Goal: Information Seeking & Learning: Compare options

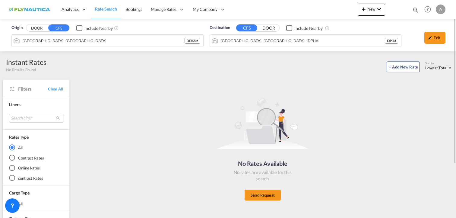
click at [51, 29] on button "CFS" at bounding box center [58, 27] width 21 height 7
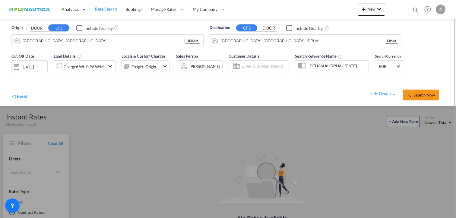
click at [54, 29] on button "CFS" at bounding box center [58, 27] width 21 height 7
click at [106, 10] on span "Rate Search" at bounding box center [106, 8] width 22 height 5
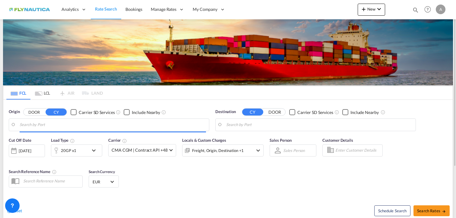
type input "[GEOGRAPHIC_DATA], [GEOGRAPHIC_DATA]"
type input "[GEOGRAPHIC_DATA] (ex [GEOGRAPHIC_DATA]), INMAA"
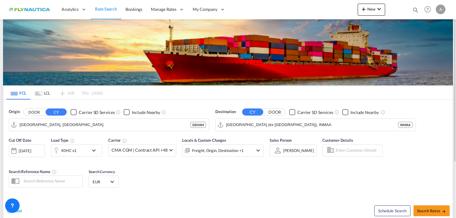
click at [46, 91] on md-tab-item "LCL" at bounding box center [42, 92] width 24 height 13
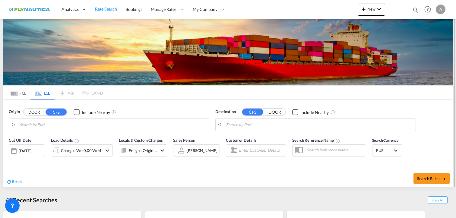
click at [43, 125] on body "Analytics Dashboard Rate Search Bookings Manage Rates My Rate Files" at bounding box center [228, 109] width 456 height 218
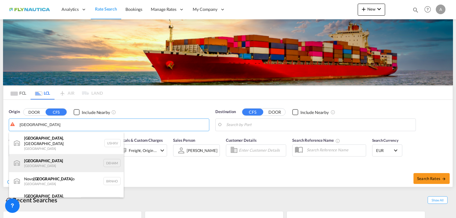
click at [45, 157] on div "[GEOGRAPHIC_DATA] [GEOGRAPHIC_DATA] DEHAM" at bounding box center [66, 163] width 115 height 18
type input "[GEOGRAPHIC_DATA], [GEOGRAPHIC_DATA]"
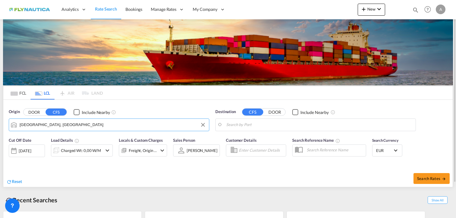
click at [260, 127] on body "Analytics Dashboard Rate Search Bookings Manage Rates My Rate Files" at bounding box center [228, 109] width 456 height 218
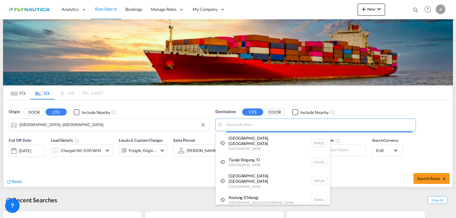
click at [249, 125] on body "Analytics Dashboard Rate Search Bookings Manage Rates My Rate Files" at bounding box center [228, 109] width 456 height 218
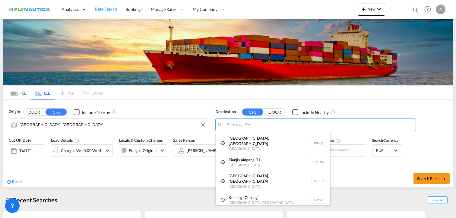
type input "A"
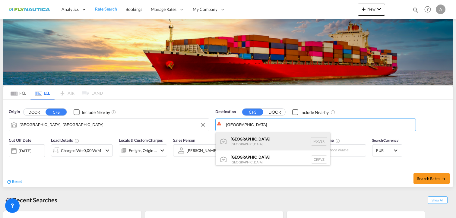
click at [251, 140] on div "[GEOGRAPHIC_DATA] [GEOGRAPHIC_DATA] MXVER" at bounding box center [273, 142] width 115 height 18
type input "[GEOGRAPHIC_DATA], MXVER"
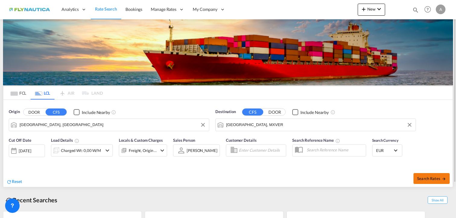
click at [428, 179] on span "Search Rates" at bounding box center [432, 178] width 29 height 5
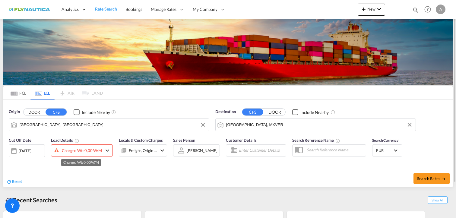
click at [97, 151] on div "Charged Wt: 0,00 W/M" at bounding box center [82, 150] width 40 height 8
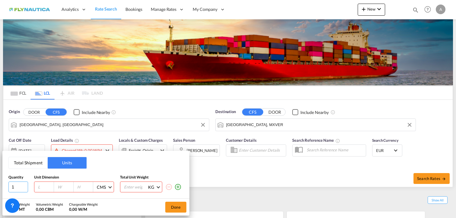
click at [12, 187] on input "1" at bounding box center [18, 187] width 20 height 11
drag, startPoint x: 14, startPoint y: 187, endPoint x: 7, endPoint y: 185, distance: 7.4
click at [8, 186] on input "1" at bounding box center [18, 187] width 20 height 11
click at [56, 112] on div "Total Shipment Units Quantity Unit Dimension Total Unit Weight 1 CMS CMS Inches…" at bounding box center [228, 109] width 456 height 218
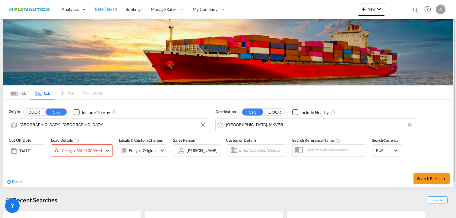
click at [55, 112] on button "CFS" at bounding box center [56, 112] width 21 height 7
click at [88, 150] on div "Charged Wt: 0,00 W/M" at bounding box center [82, 150] width 40 height 8
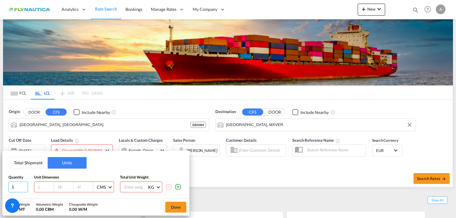
click at [15, 187] on input "1" at bounding box center [18, 187] width 20 height 11
click at [8, 184] on div "Total Shipment Units Quantity Unit Dimension Total Unit Weight 1 CMS CMS Inches…" at bounding box center [95, 175] width 187 height 48
drag, startPoint x: 9, startPoint y: 184, endPoint x: 13, endPoint y: 185, distance: 3.6
click at [13, 185] on div "Total Shipment Units Quantity Unit Dimension Total Unit Weight 1 CMS CMS Inches…" at bounding box center [95, 175] width 187 height 48
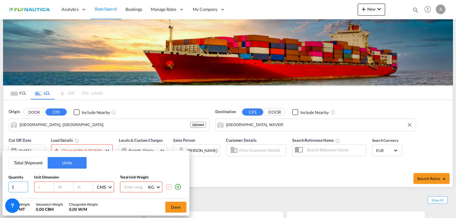
drag, startPoint x: 11, startPoint y: 186, endPoint x: 16, endPoint y: 187, distance: 5.4
click at [16, 187] on input "1" at bounding box center [18, 187] width 20 height 11
type input "12"
click at [39, 187] on input "number" at bounding box center [45, 186] width 16 height 5
type input "118"
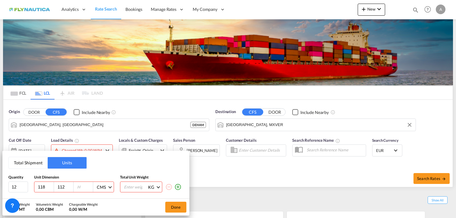
type input "112"
type input "68"
click at [129, 189] on input "number" at bounding box center [135, 187] width 24 height 10
type input "3972"
click at [181, 209] on button "Done" at bounding box center [175, 207] width 21 height 11
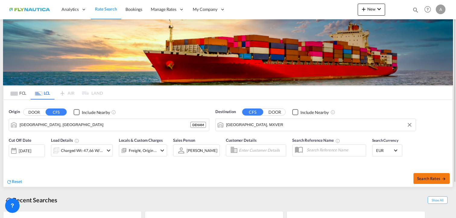
click at [425, 180] on span "Search Rates" at bounding box center [432, 178] width 29 height 5
type input "DEHAM to MXVER / [DATE]"
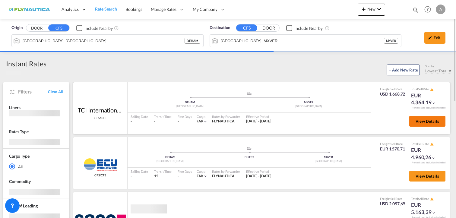
click at [424, 122] on span "View Details" at bounding box center [428, 121] width 24 height 5
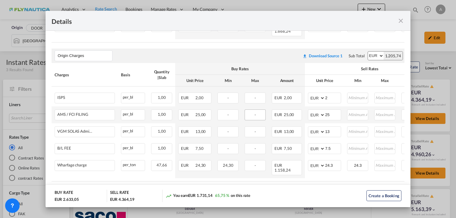
scroll to position [151, 0]
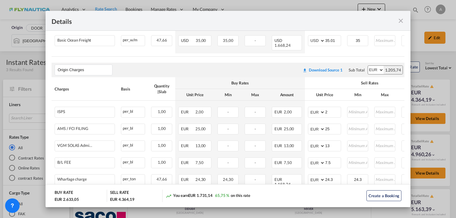
click at [401, 20] on md-icon "icon-close fg-AAA8AD m-0 cursor" at bounding box center [401, 20] width 7 height 7
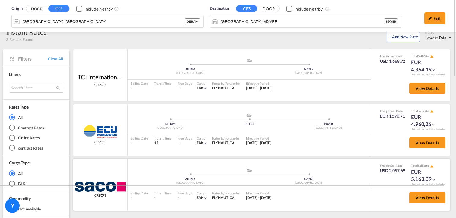
scroll to position [0, 0]
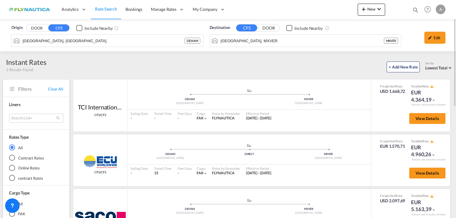
click at [35, 27] on button "DOOR" at bounding box center [36, 28] width 21 height 7
